Goal: Navigation & Orientation: Find specific page/section

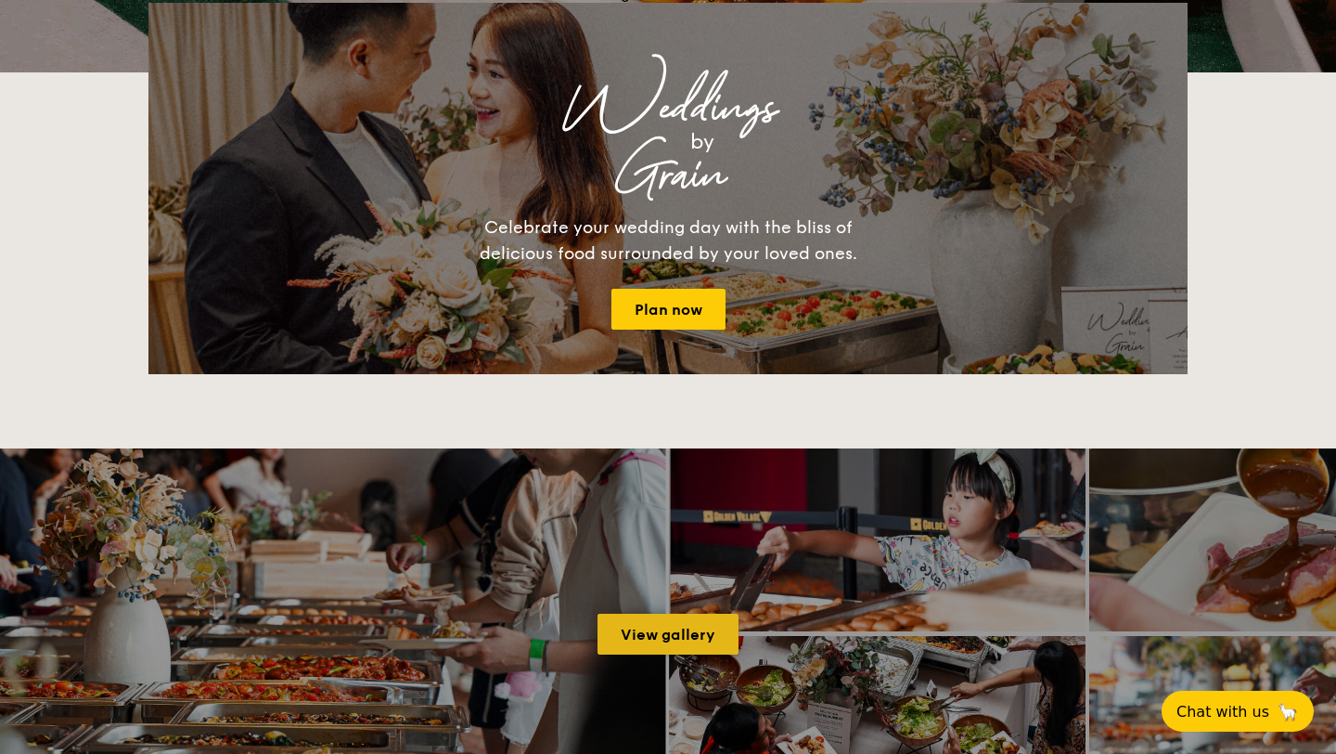
click at [679, 626] on link "View gallery" at bounding box center [668, 633] width 141 height 41
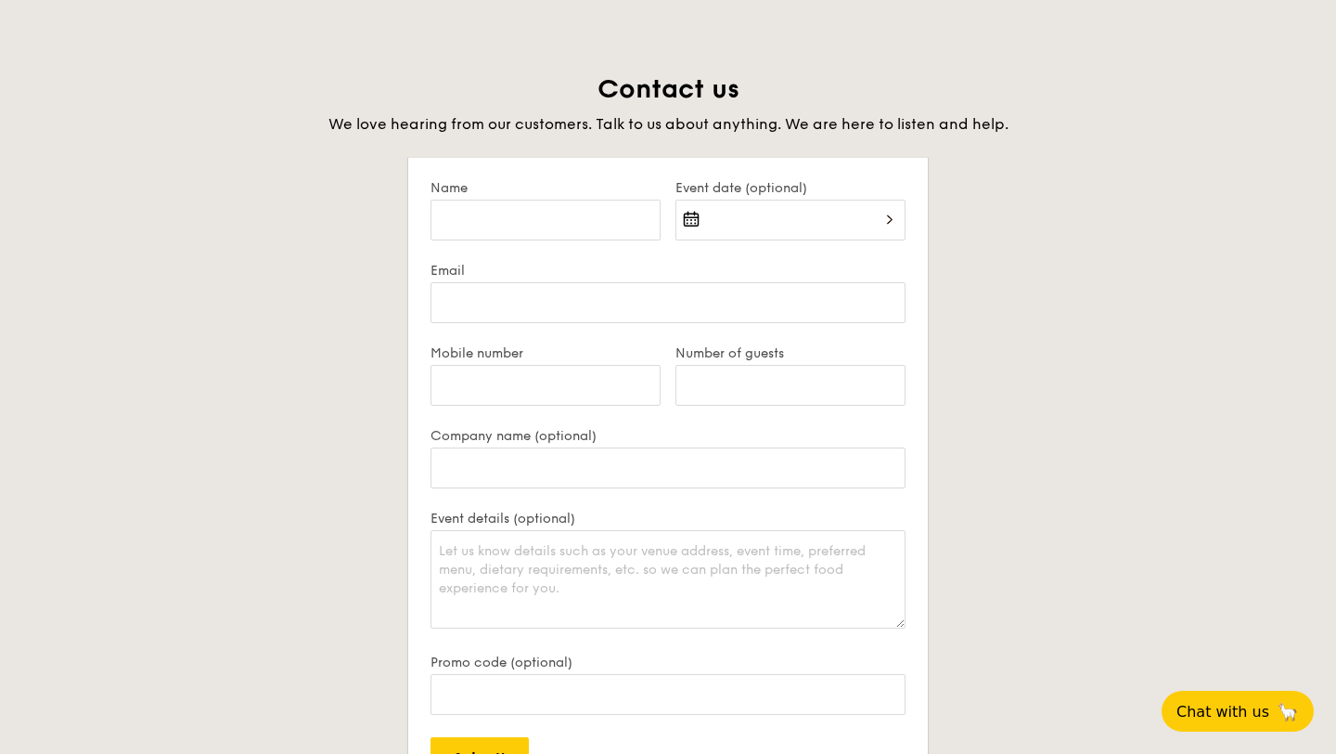
scroll to position [1518, 0]
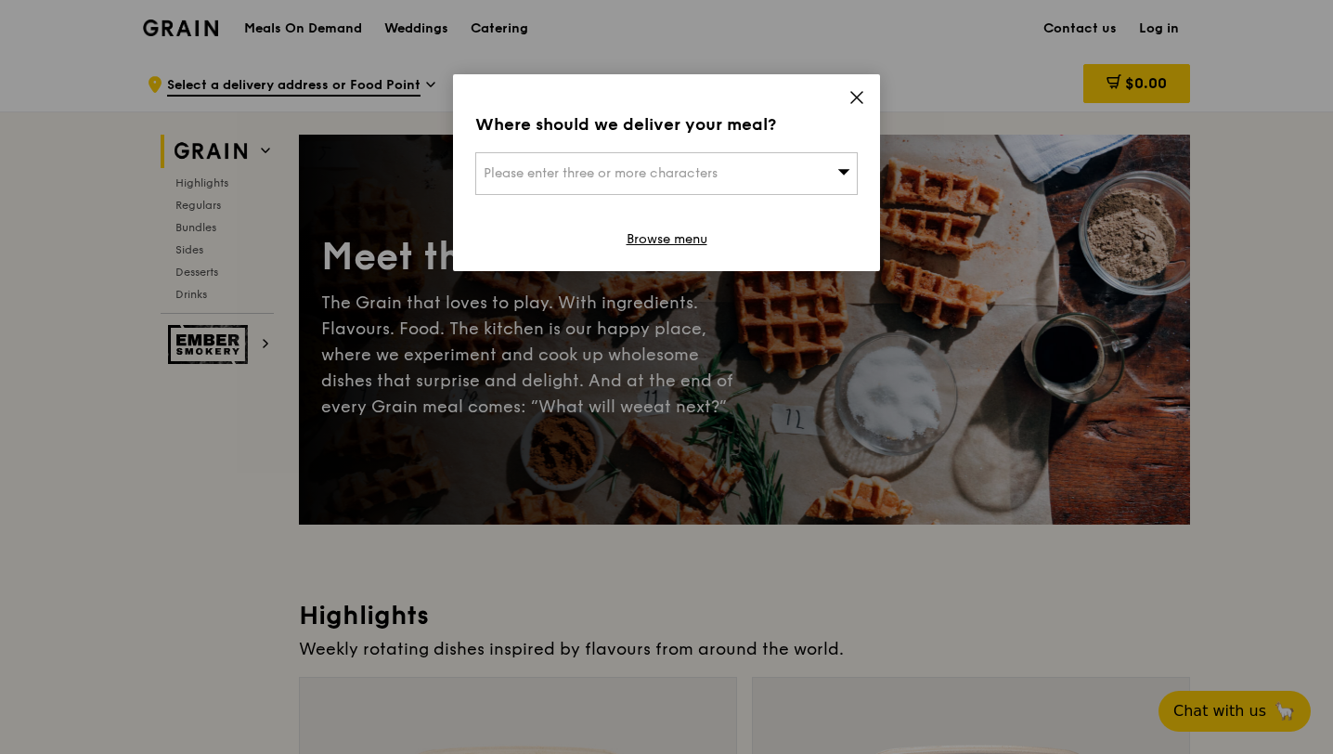
click at [857, 100] on icon at bounding box center [856, 97] width 17 height 17
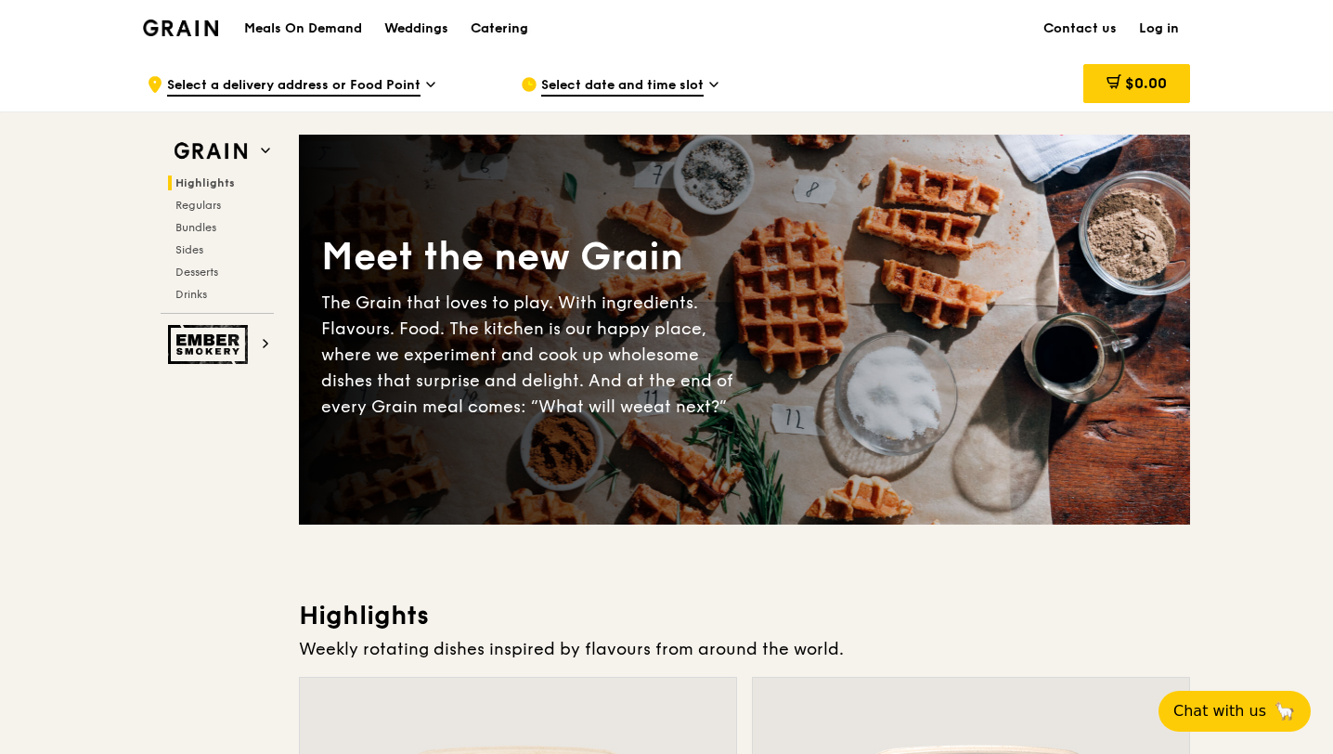
click at [516, 29] on div "Catering" at bounding box center [499, 29] width 58 height 56
